Goal: Task Accomplishment & Management: Complete application form

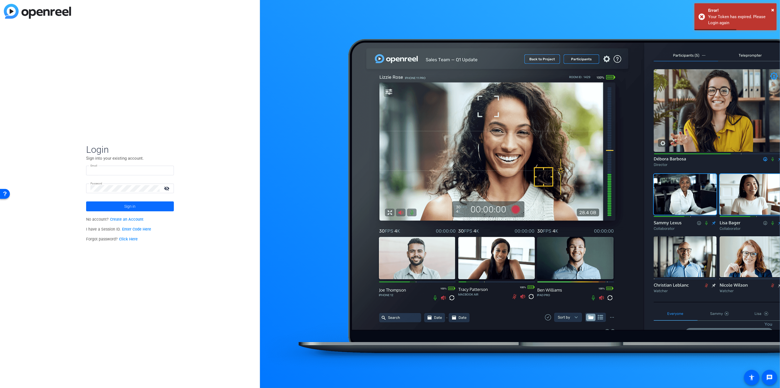
type input "[PERSON_NAME][EMAIL_ADDRESS][PERSON_NAME][DOMAIN_NAME]"
click at [119, 205] on span at bounding box center [130, 206] width 88 height 13
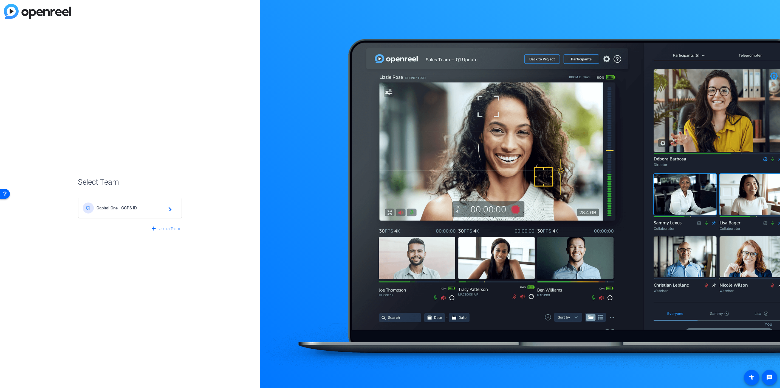
click at [150, 209] on span "Capital One - CCPS ID" at bounding box center [131, 207] width 69 height 5
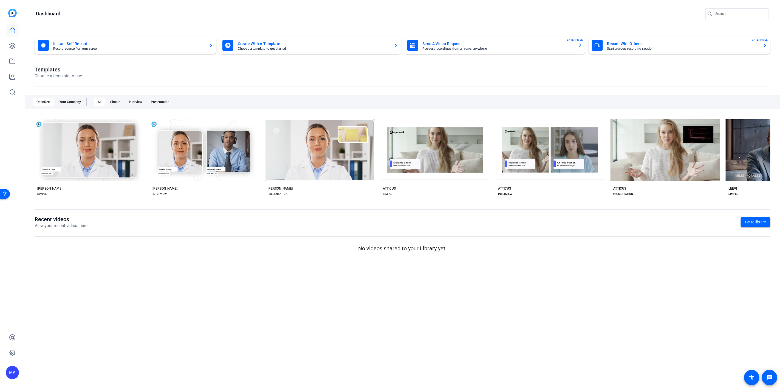
click at [453, 42] on mat-card-title "Send A Video Request" at bounding box center [498, 43] width 151 height 7
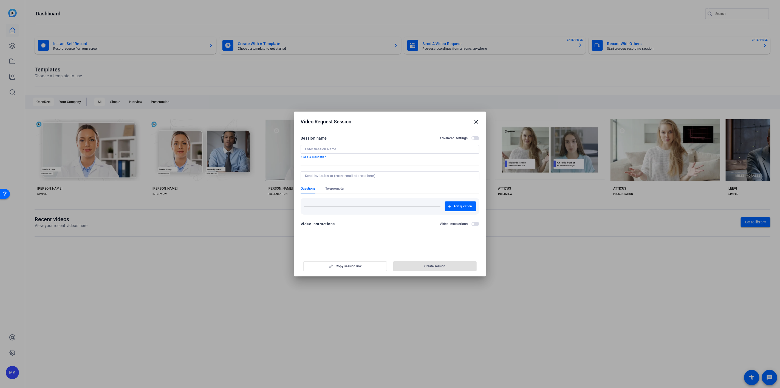
click at [329, 147] on input at bounding box center [390, 149] width 170 height 4
type input "TEST 9/2"
click at [325, 174] on input at bounding box center [389, 175] width 168 height 4
type input "[PERSON_NAME][EMAIL_ADDRESS][DOMAIN_NAME]"
click at [471, 138] on label "Advanced settings" at bounding box center [456, 138] width 32 height 4
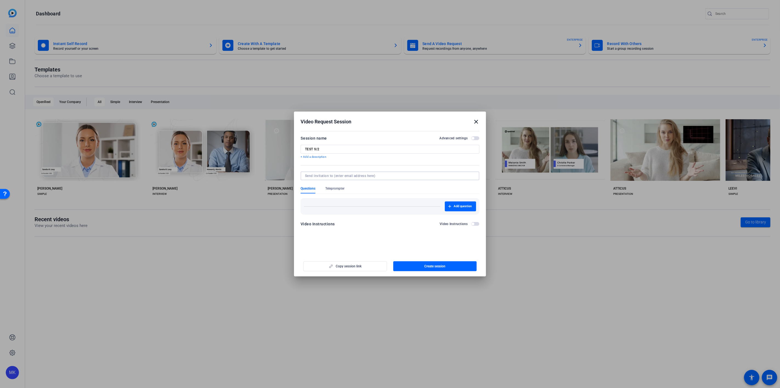
click at [471, 138] on button "Advanced settings" at bounding box center [475, 138] width 8 height 4
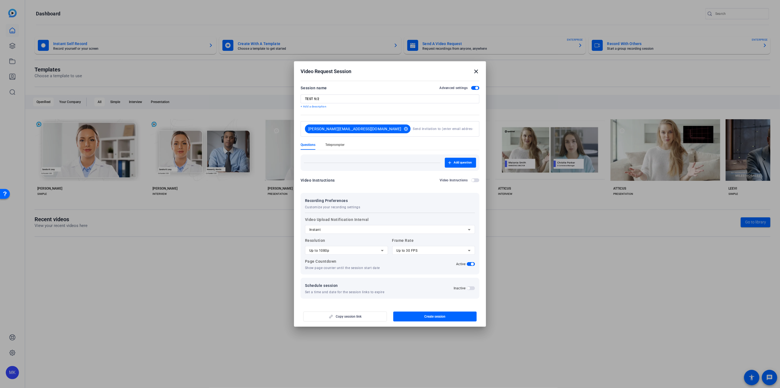
click at [333, 143] on span "Teleprompter" at bounding box center [334, 144] width 19 height 4
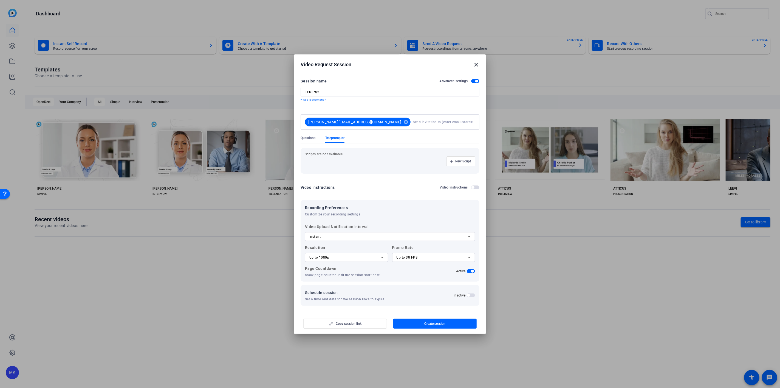
click at [328, 156] on p "Scripts are not available" at bounding box center [390, 154] width 171 height 4
drag, startPoint x: 324, startPoint y: 150, endPoint x: 324, endPoint y: 154, distance: 3.8
click at [324, 151] on div "Scripts are not available New Script" at bounding box center [390, 161] width 179 height 26
click at [324, 154] on p "Scripts are not available" at bounding box center [390, 154] width 171 height 4
click at [454, 160] on span "button" at bounding box center [461, 161] width 28 height 13
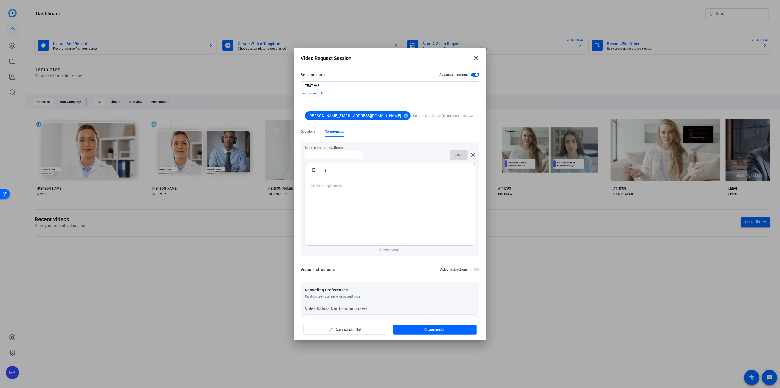
click at [333, 199] on div at bounding box center [390, 211] width 170 height 69
click at [391, 150] on div "Save" at bounding box center [390, 155] width 171 height 10
click at [347, 155] on input at bounding box center [333, 155] width 49 height 4
click at [450, 153] on div "Save" at bounding box center [462, 155] width 25 height 10
click at [411, 154] on div "Save" at bounding box center [390, 157] width 171 height 14
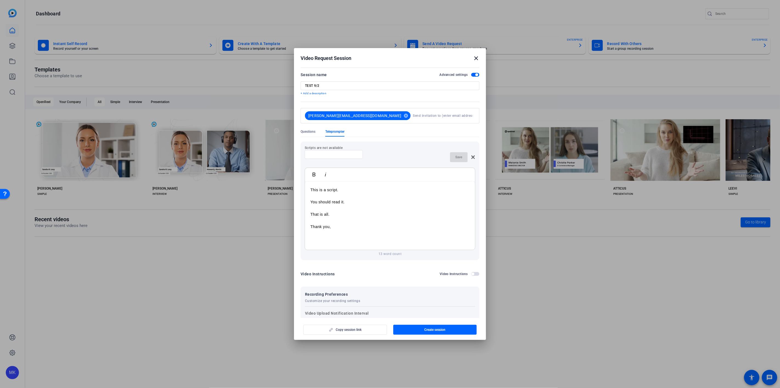
drag, startPoint x: 338, startPoint y: 229, endPoint x: 303, endPoint y: 174, distance: 66.2
click at [303, 174] on div "Scripts are not available Save Bold Italic This is a script. You should read it…" at bounding box center [390, 200] width 179 height 119
click at [473, 155] on div "Scripts are not available Save Bold Italic Enter script here... 0 word count" at bounding box center [390, 200] width 179 height 119
click at [472, 156] on icon at bounding box center [474, 157] width 4 height 4
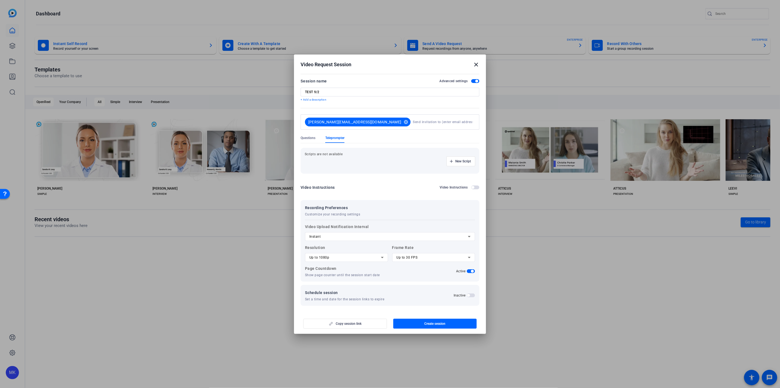
click at [472, 186] on span "button" at bounding box center [473, 187] width 3 height 3
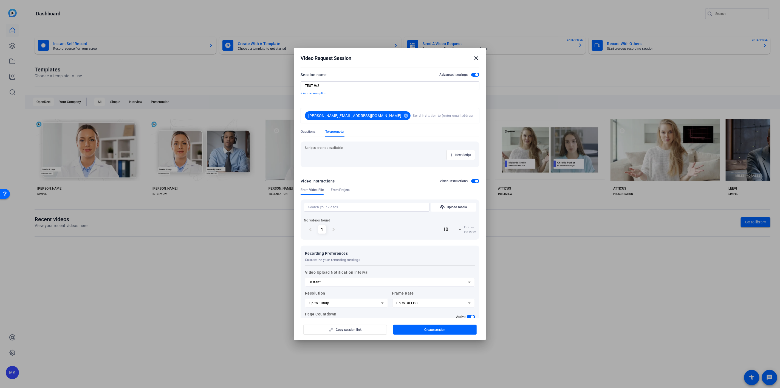
click at [474, 178] on div "Video Instructions Video Instructions" at bounding box center [390, 181] width 179 height 7
click at [476, 181] on span "button" at bounding box center [477, 180] width 3 height 3
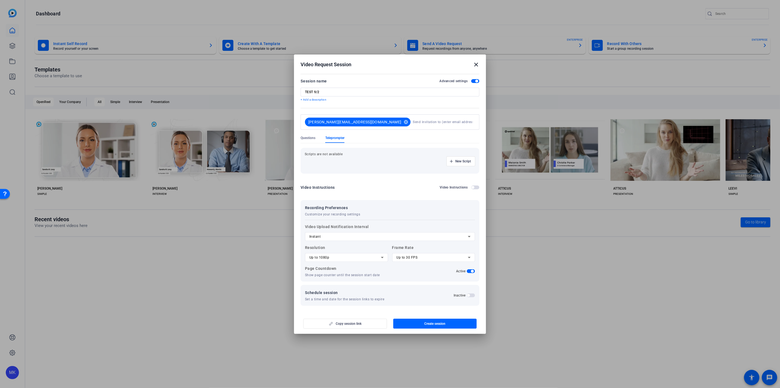
click at [468, 294] on span "button" at bounding box center [468, 295] width 3 height 3
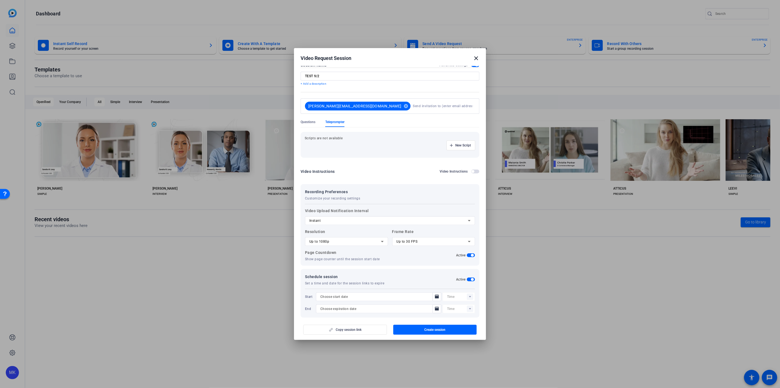
scroll to position [15, 0]
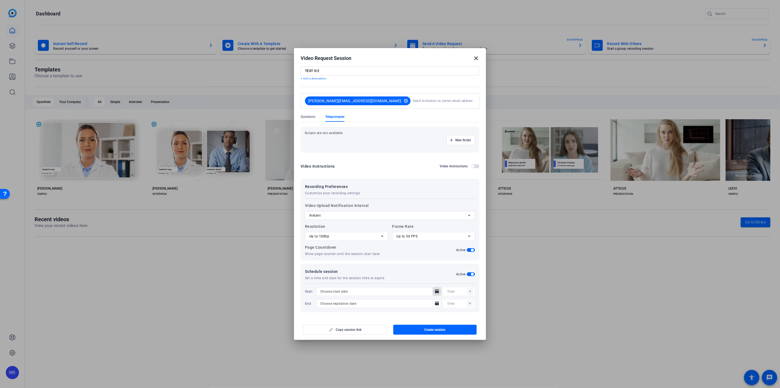
click at [434, 290] on mat-icon "Open calendar" at bounding box center [437, 291] width 7 height 7
click at [432, 291] on div at bounding box center [390, 194] width 780 height 388
click at [435, 292] on mat-icon "Open calendar" at bounding box center [437, 291] width 7 height 7
click at [347, 235] on span "2" at bounding box center [346, 235] width 10 height 10
type input "[DATE]"
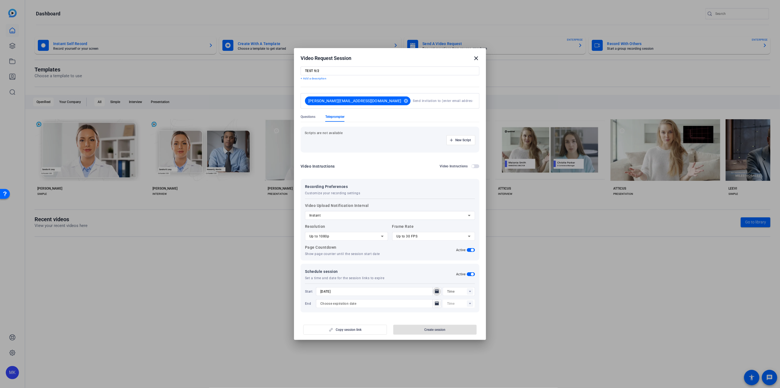
click at [436, 303] on icon "Open calendar" at bounding box center [437, 303] width 4 height 7
click at [353, 247] on span "3" at bounding box center [357, 247] width 10 height 10
type input "[DATE]"
type input "01:47PM"
drag, startPoint x: 463, startPoint y: 291, endPoint x: 467, endPoint y: 291, distance: 4.4
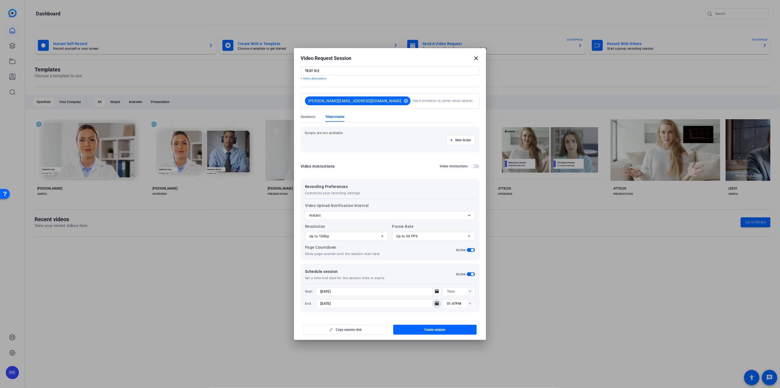
click at [465, 291] on div at bounding box center [461, 291] width 28 height 9
click at [457, 303] on span "09:30AM" at bounding box center [451, 300] width 14 height 7
type input "09:30AM"
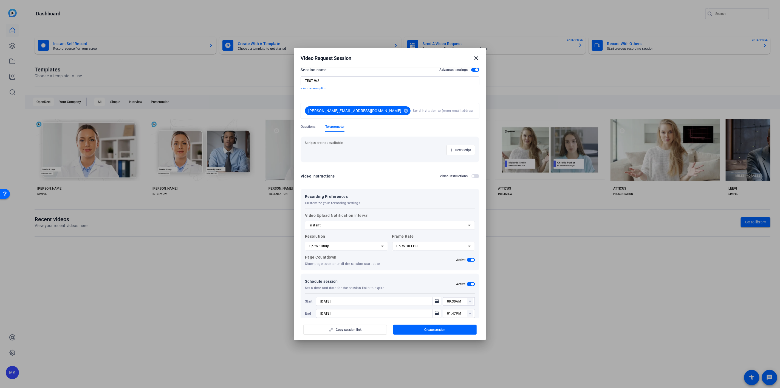
scroll to position [0, 0]
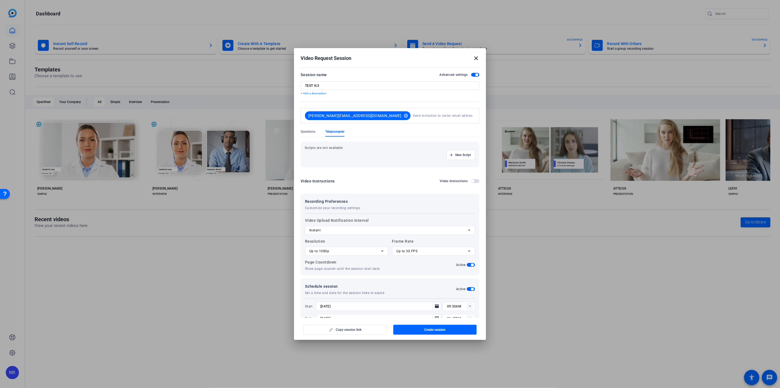
drag, startPoint x: 430, startPoint y: 328, endPoint x: 338, endPoint y: 325, distance: 91.7
click at [337, 325] on div "Copy session link Create session" at bounding box center [390, 327] width 179 height 14
click at [339, 329] on div "Copy session link Create session" at bounding box center [390, 327] width 179 height 14
drag, startPoint x: 368, startPoint y: 330, endPoint x: 377, endPoint y: 330, distance: 8.5
click at [369, 330] on div "Copy session link Create session" at bounding box center [390, 327] width 179 height 14
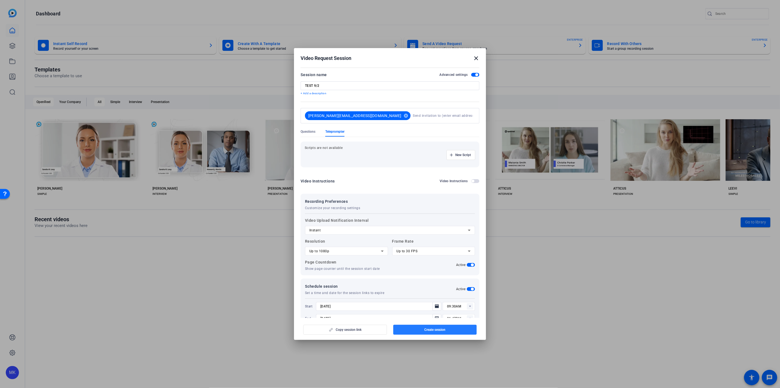
click at [411, 331] on span "button" at bounding box center [436, 329] width 84 height 13
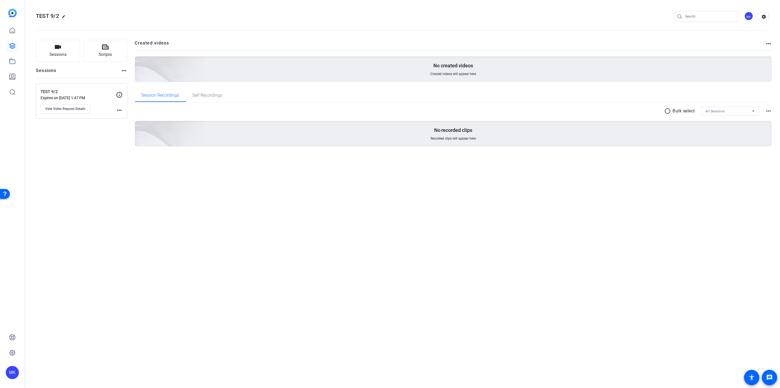
click at [116, 109] on div "TEST 9/2 Expires on [DATE] 1:47 PM View Video Request Details more_horiz" at bounding box center [81, 100] width 91 height 35
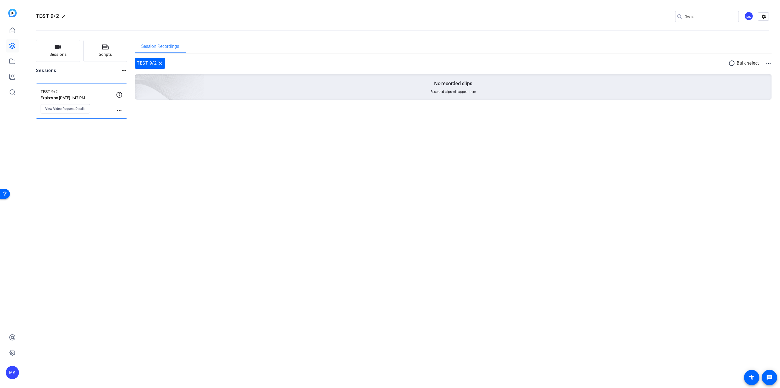
click at [119, 110] on mat-icon "more_horiz" at bounding box center [119, 110] width 7 height 7
click at [87, 94] on div at bounding box center [390, 194] width 780 height 388
drag, startPoint x: 310, startPoint y: 201, endPoint x: 334, endPoint y: 201, distance: 23.9
click at [311, 201] on div "TEST 9/2 edit MK settings Sessions Scripts Sessions more_horiz TEST 9/2 Expires…" at bounding box center [403, 194] width 756 height 388
click at [69, 48] on button "Sessions" at bounding box center [58, 51] width 44 height 22
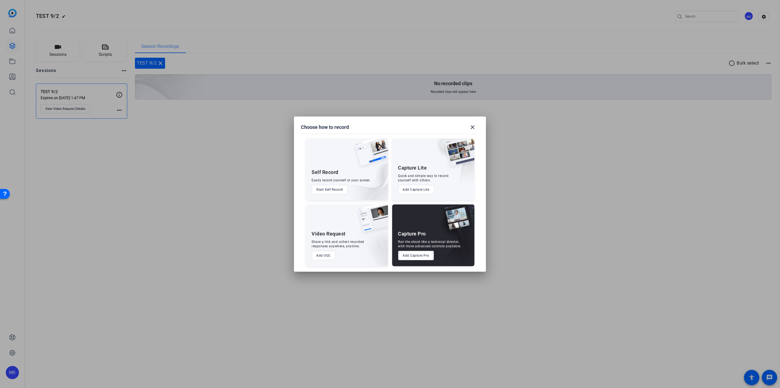
click at [403, 256] on button "Add Capture Pro" at bounding box center [416, 255] width 36 height 9
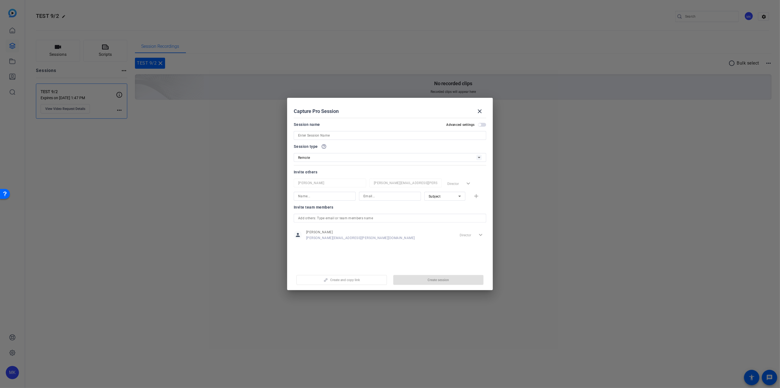
click at [481, 124] on span "button" at bounding box center [480, 124] width 3 height 3
click at [357, 138] on input at bounding box center [390, 135] width 184 height 7
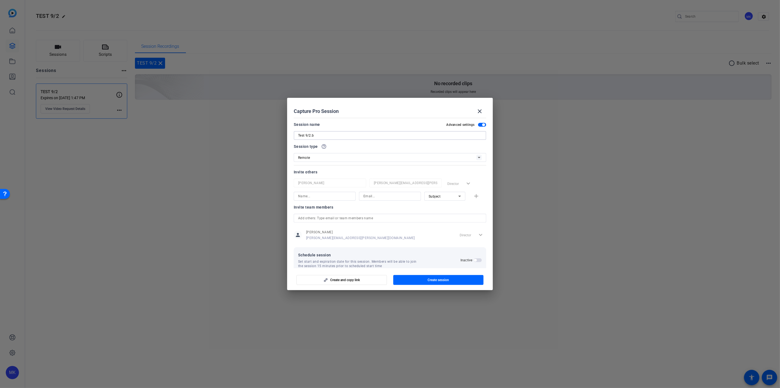
type input "Test 9/2.b"
click at [349, 161] on div "Remote" at bounding box center [387, 157] width 178 height 7
click at [353, 159] on div at bounding box center [390, 194] width 780 height 388
click at [340, 198] on input at bounding box center [324, 196] width 53 height 7
type input "[PERSON_NAME] Roots"
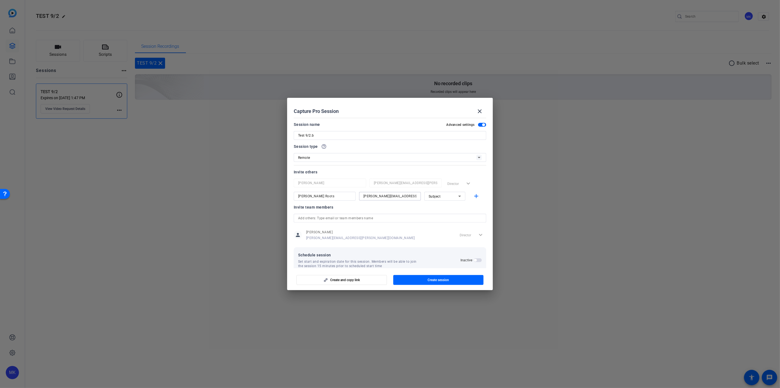
type input "[PERSON_NAME][EMAIL_ADDRESS][DOMAIN_NAME]"
click at [444, 195] on div "Subject" at bounding box center [444, 196] width 30 height 7
click at [451, 207] on mat-option "Collaborator" at bounding box center [442, 207] width 41 height 9
click at [342, 219] on input "text" at bounding box center [390, 218] width 184 height 7
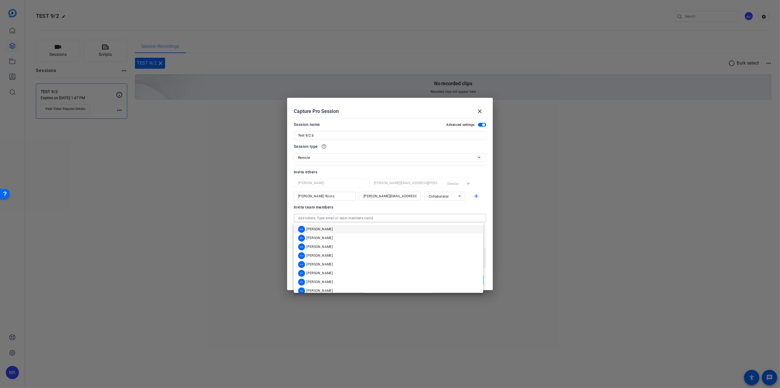
click at [363, 213] on div "Invite team members person [PERSON_NAME] [PERSON_NAME][EMAIL_ADDRESS][PERSON_NA…" at bounding box center [390, 225] width 193 height 43
click at [364, 212] on div "Invite team members person [PERSON_NAME] [PERSON_NAME][EMAIL_ADDRESS][PERSON_NA…" at bounding box center [390, 225] width 193 height 43
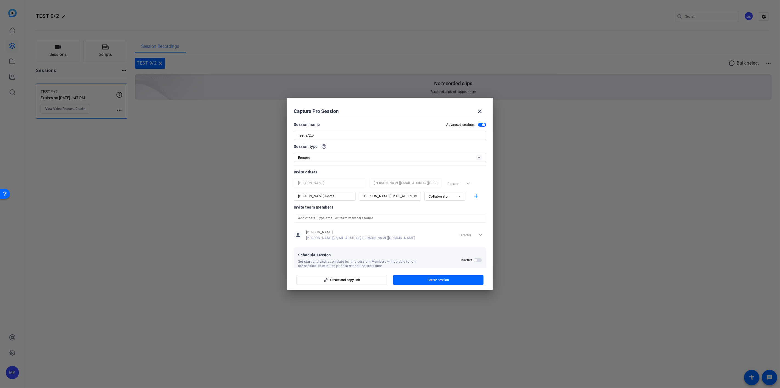
scroll to position [10, 0]
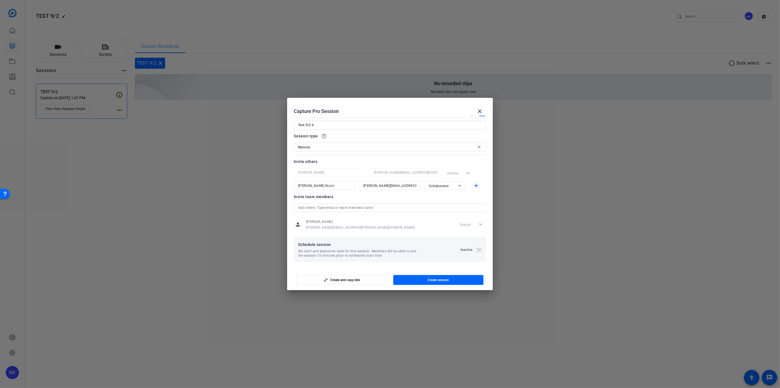
click at [476, 249] on span "button" at bounding box center [478, 250] width 8 height 4
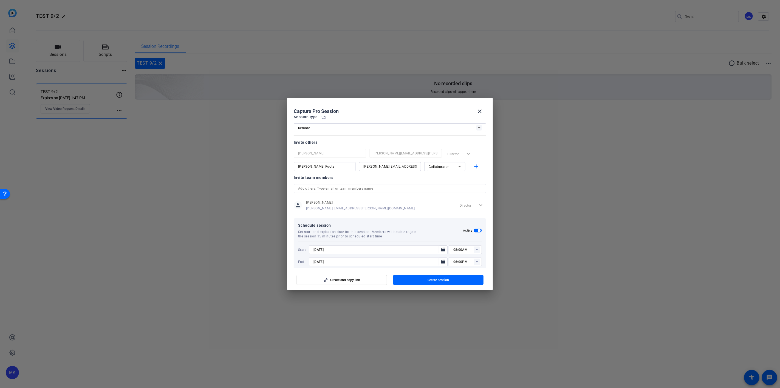
scroll to position [38, 0]
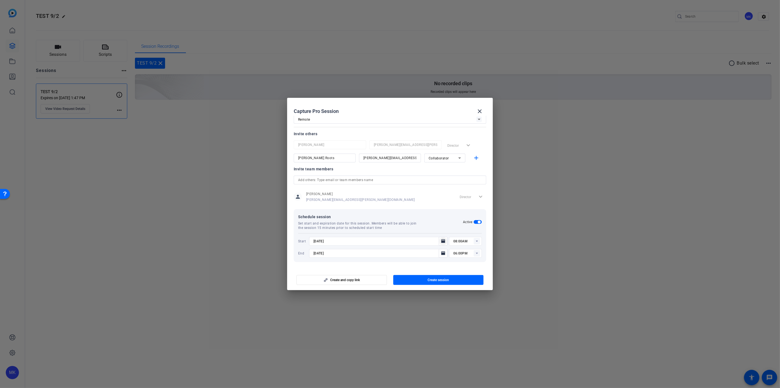
click at [441, 239] on icon "Open calendar" at bounding box center [443, 241] width 4 height 7
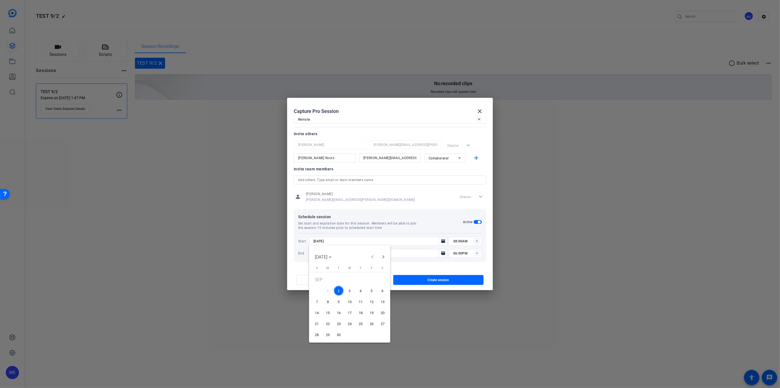
click at [440, 239] on div at bounding box center [390, 194] width 780 height 388
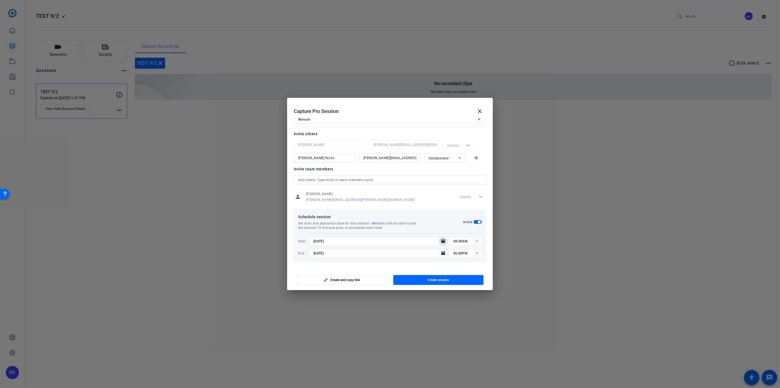
click at [474, 240] on rect at bounding box center [477, 241] width 7 height 7
click at [465, 292] on mat-option "01:45PM" at bounding box center [462, 292] width 33 height 9
type input "01:45PM"
click at [443, 252] on mat-icon "Open calendar" at bounding box center [443, 253] width 7 height 7
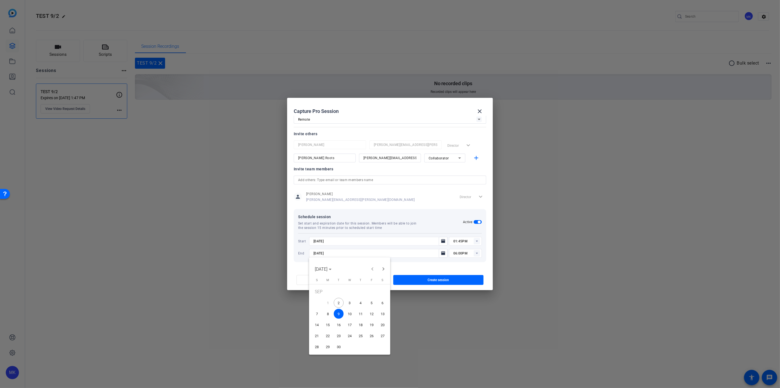
click at [335, 302] on span "2" at bounding box center [339, 302] width 10 height 10
type input "[DATE]"
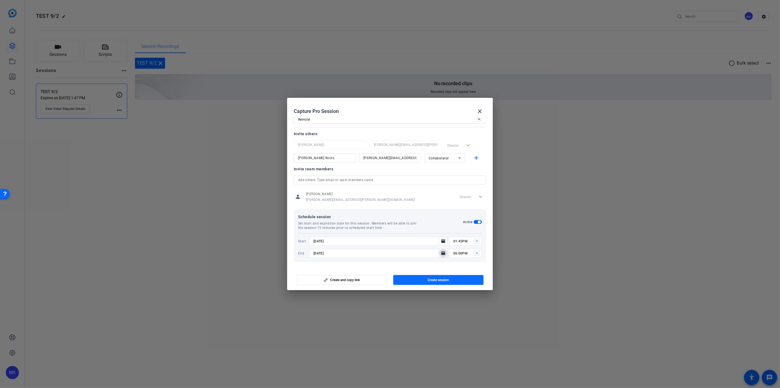
click at [450, 277] on span "button" at bounding box center [439, 279] width 91 height 13
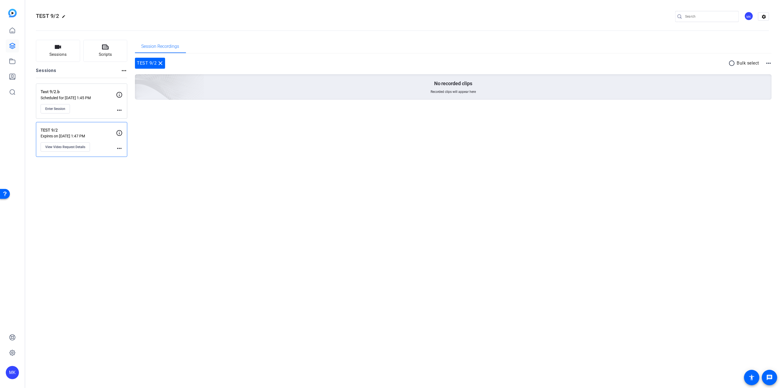
click at [96, 98] on p "Scheduled for [DATE] 1:45 PM" at bounding box center [78, 98] width 75 height 4
click at [101, 132] on p "TEST 9/2" at bounding box center [78, 130] width 75 height 6
